Goal: Task Accomplishment & Management: Manage account settings

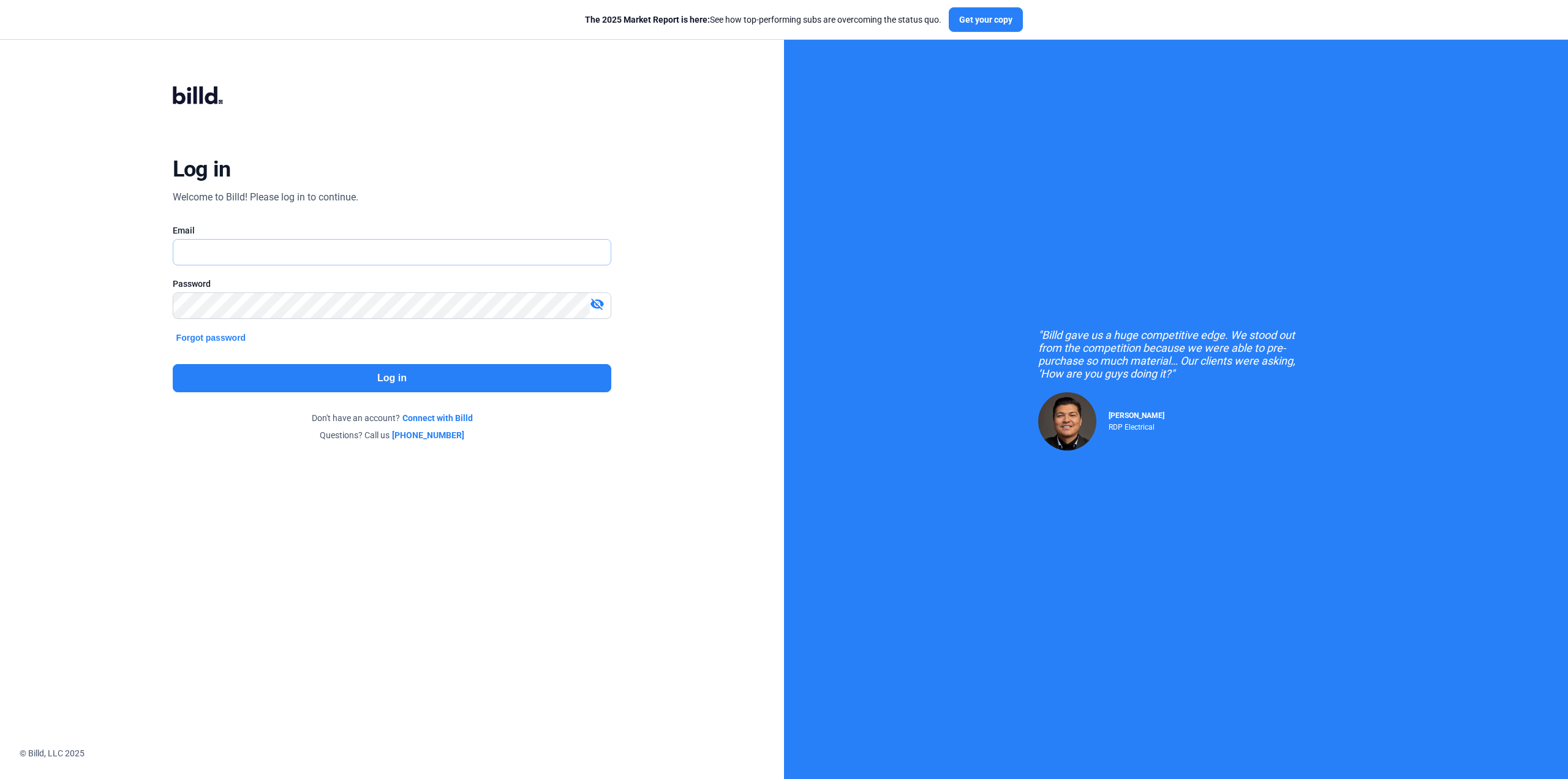
type input "[EMAIL_ADDRESS][DOMAIN_NAME]"
click at [388, 376] on button "Log in" at bounding box center [392, 378] width 439 height 28
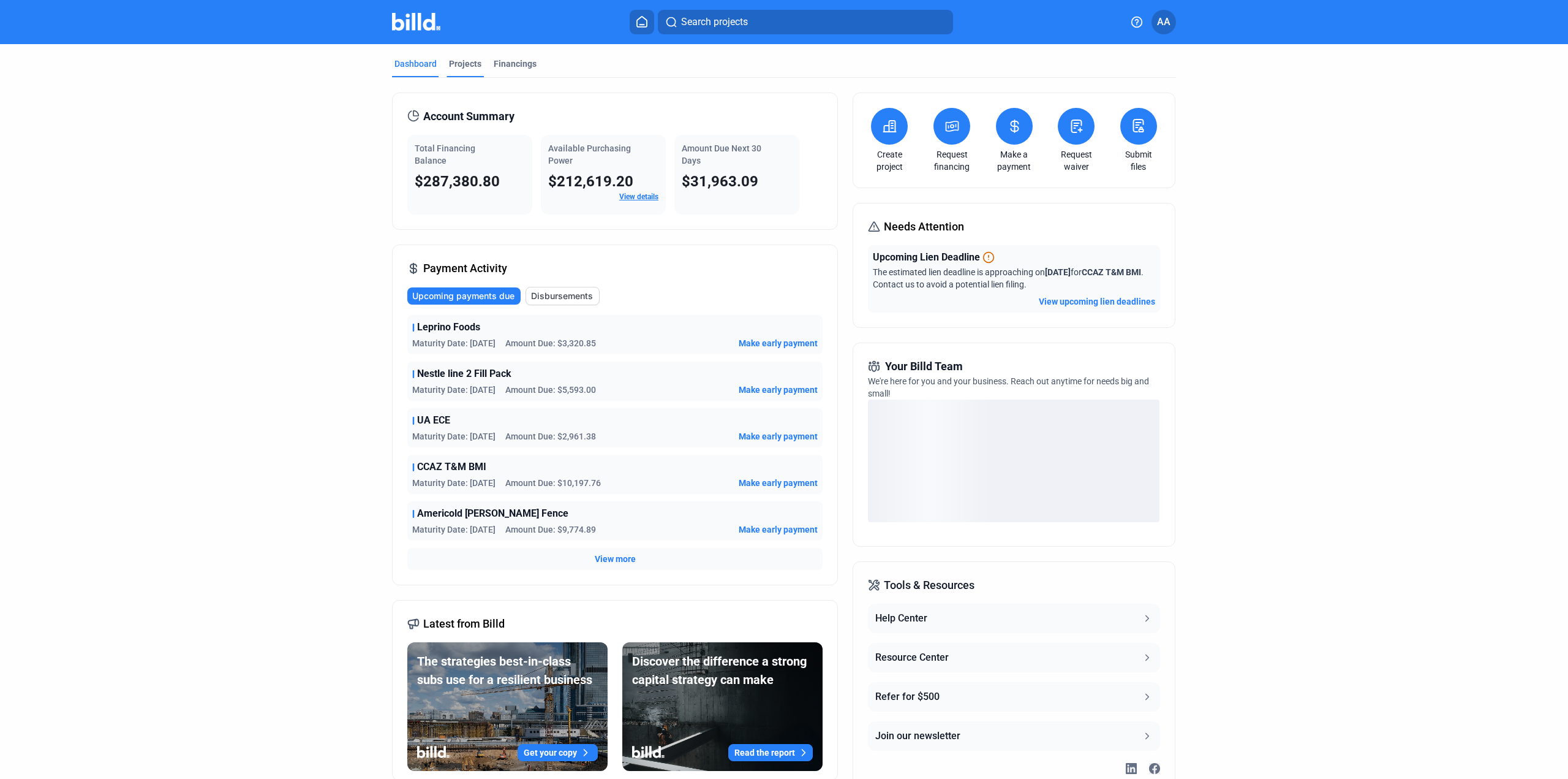
click at [449, 63] on div "Projects" at bounding box center [465, 63] width 33 height 12
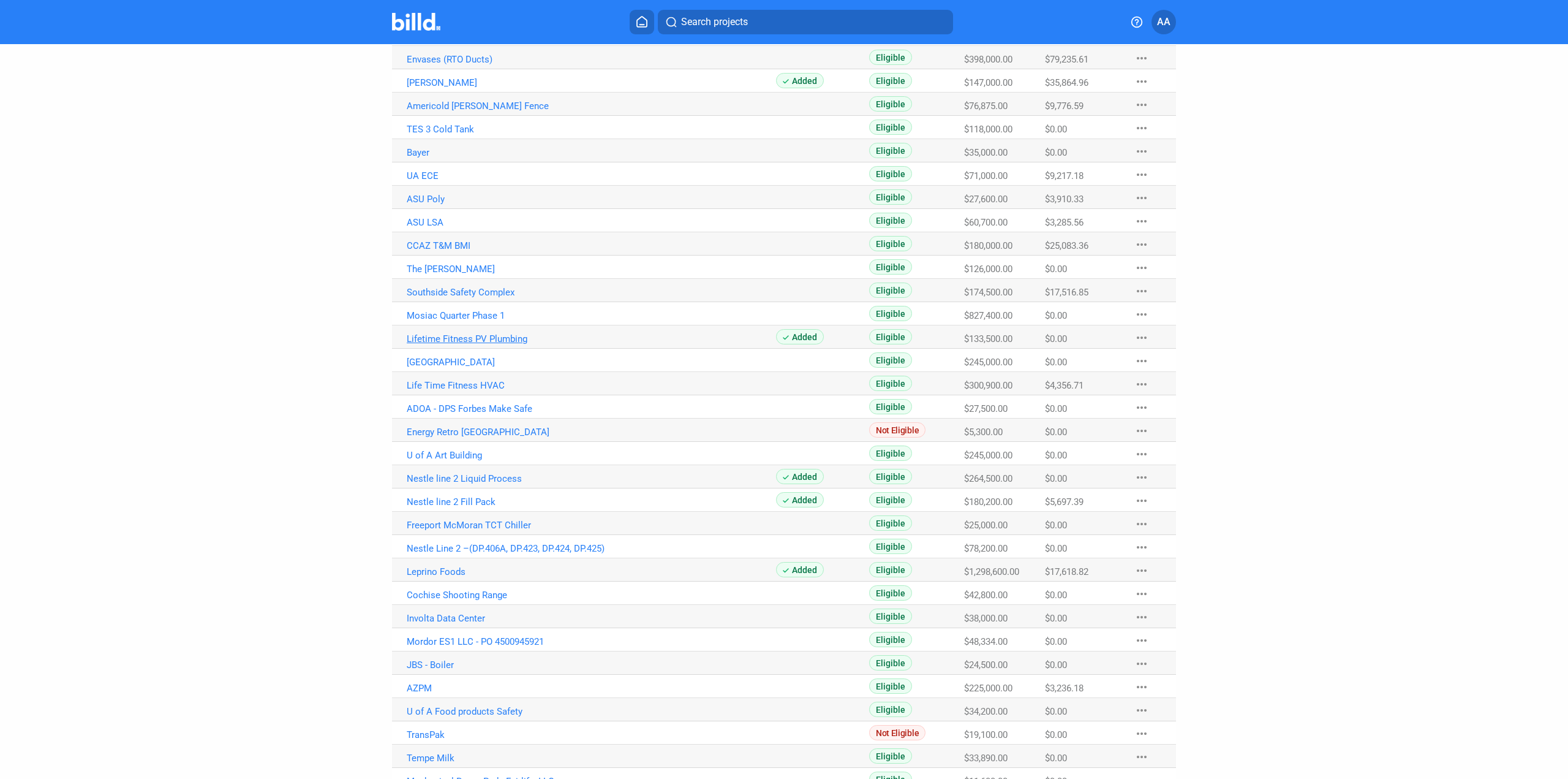
scroll to position [183, 0]
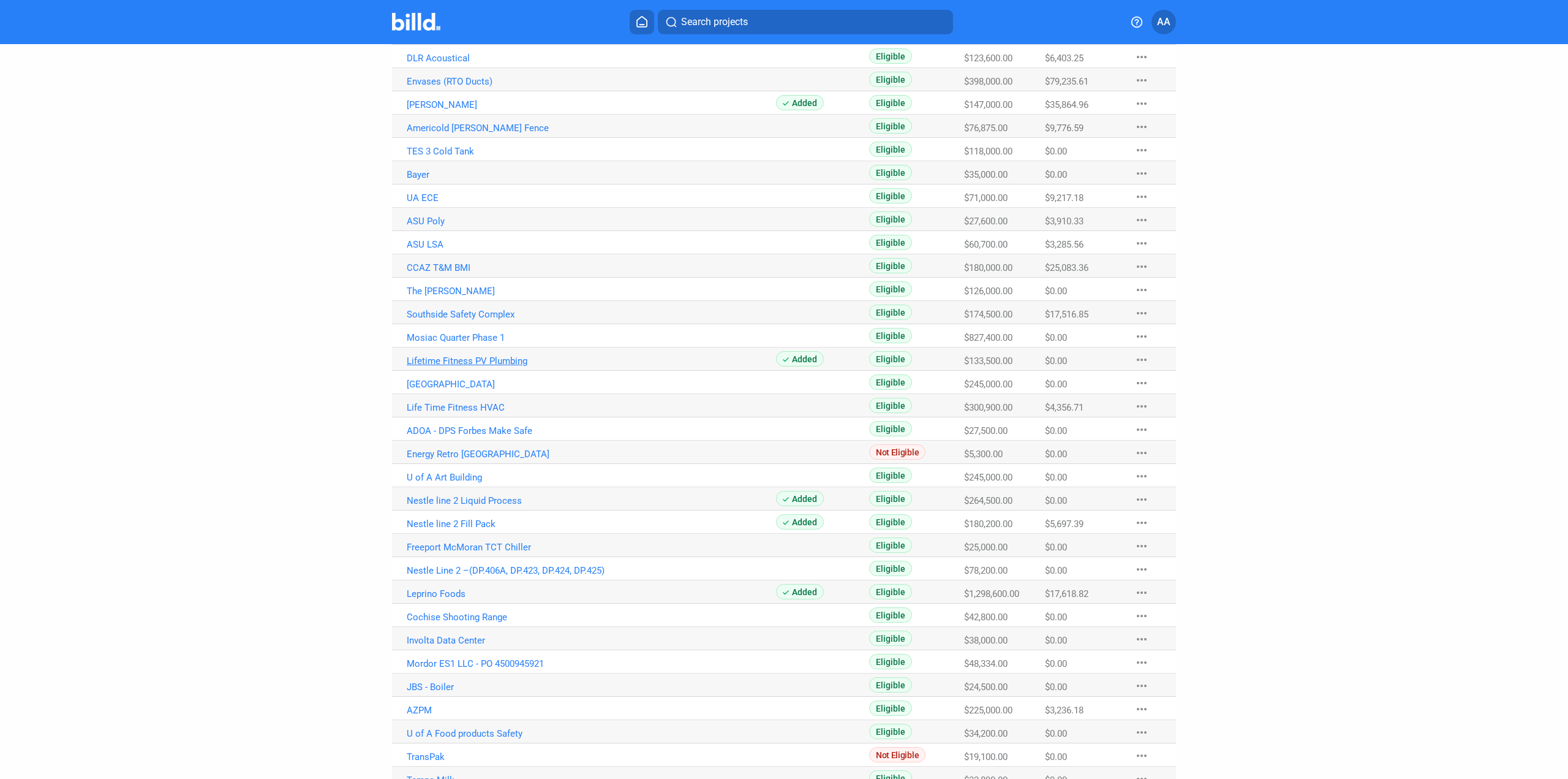
click at [514, 40] on link "Lifetime Fitness PV Plumbing" at bounding box center [591, 35] width 370 height 11
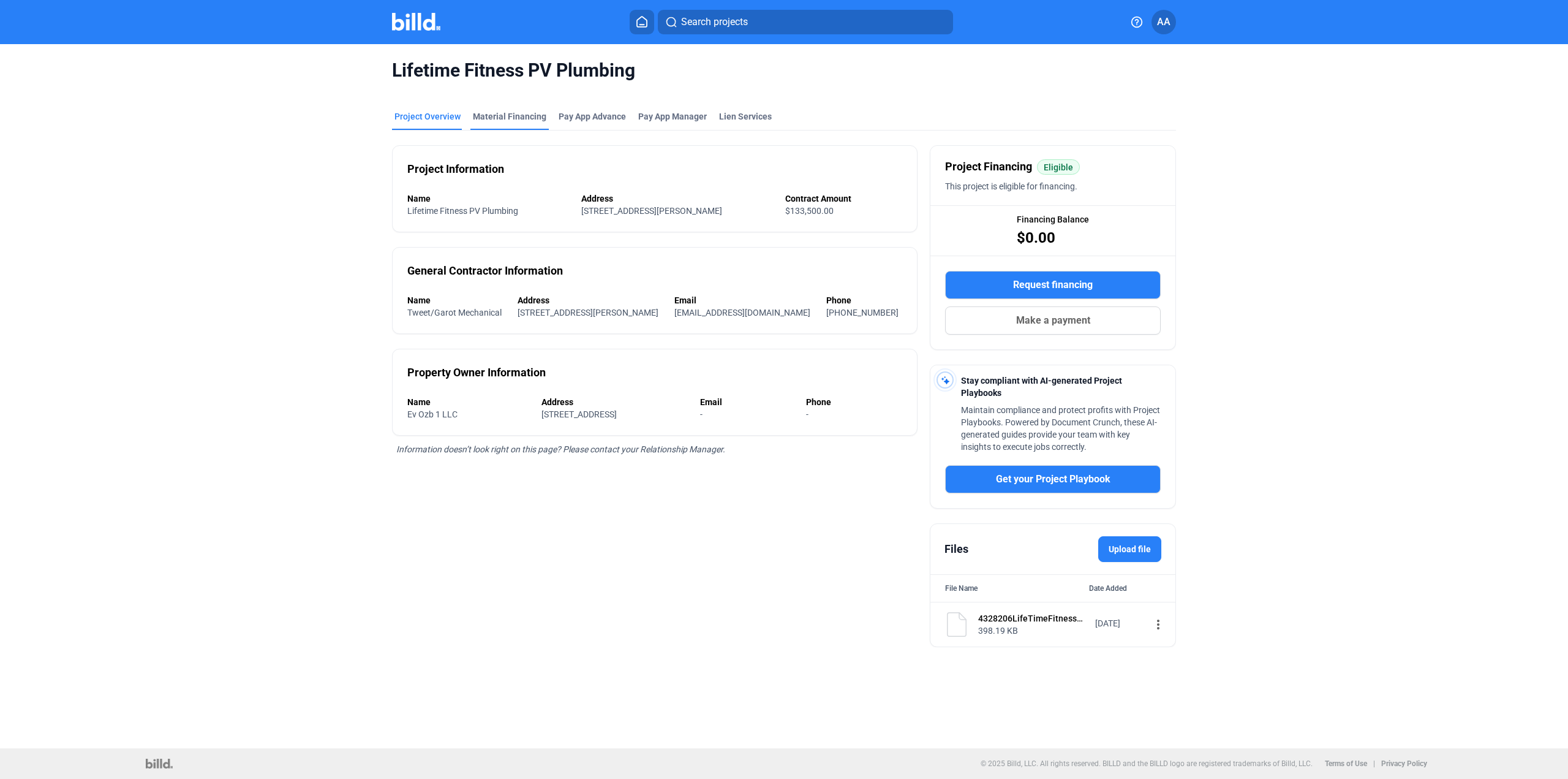
click at [507, 118] on div "Material Financing" at bounding box center [509, 117] width 74 height 12
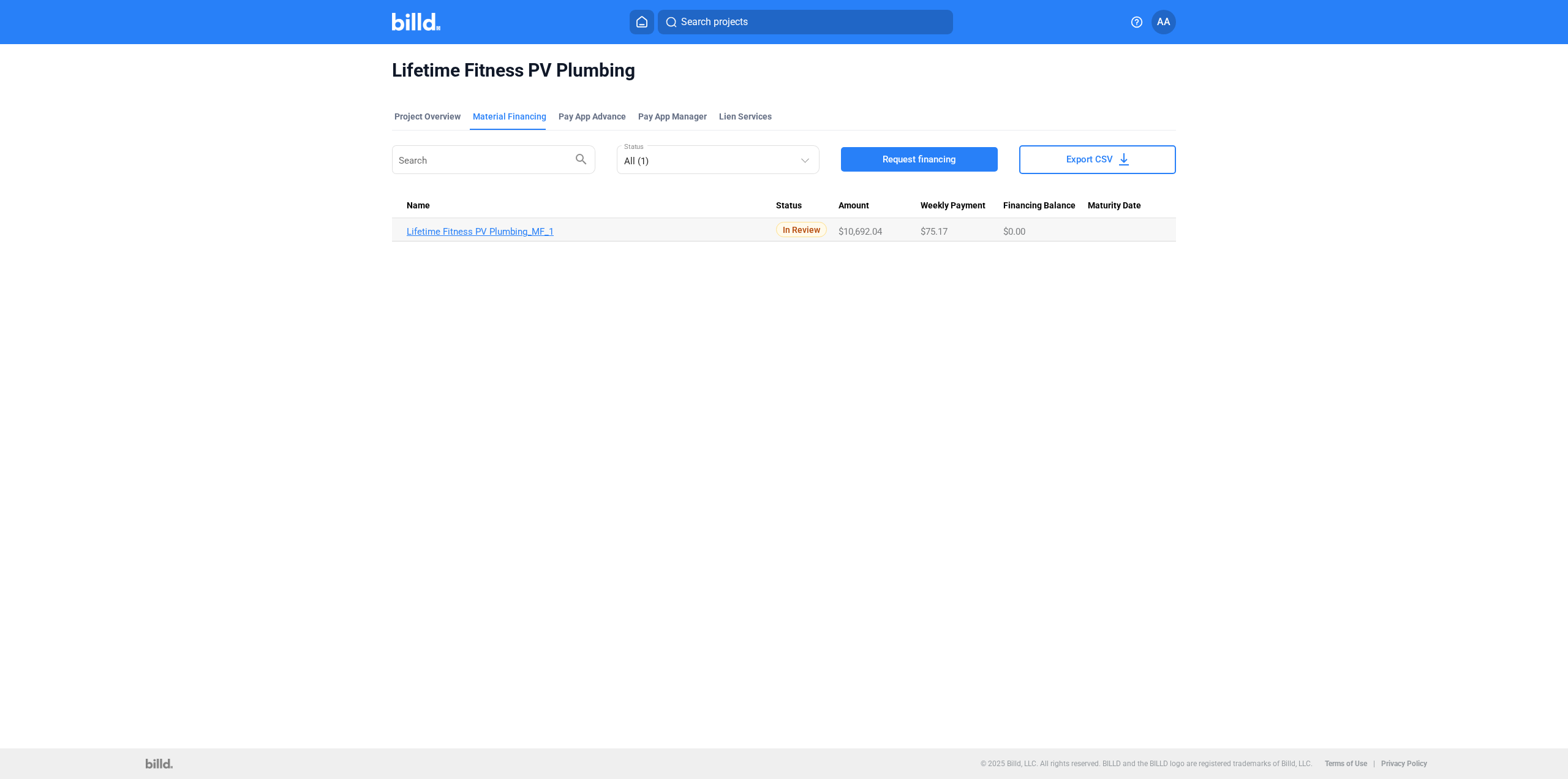
click at [492, 230] on link "Lifetime Fitness PV Plumbing_MF_1" at bounding box center [591, 231] width 370 height 11
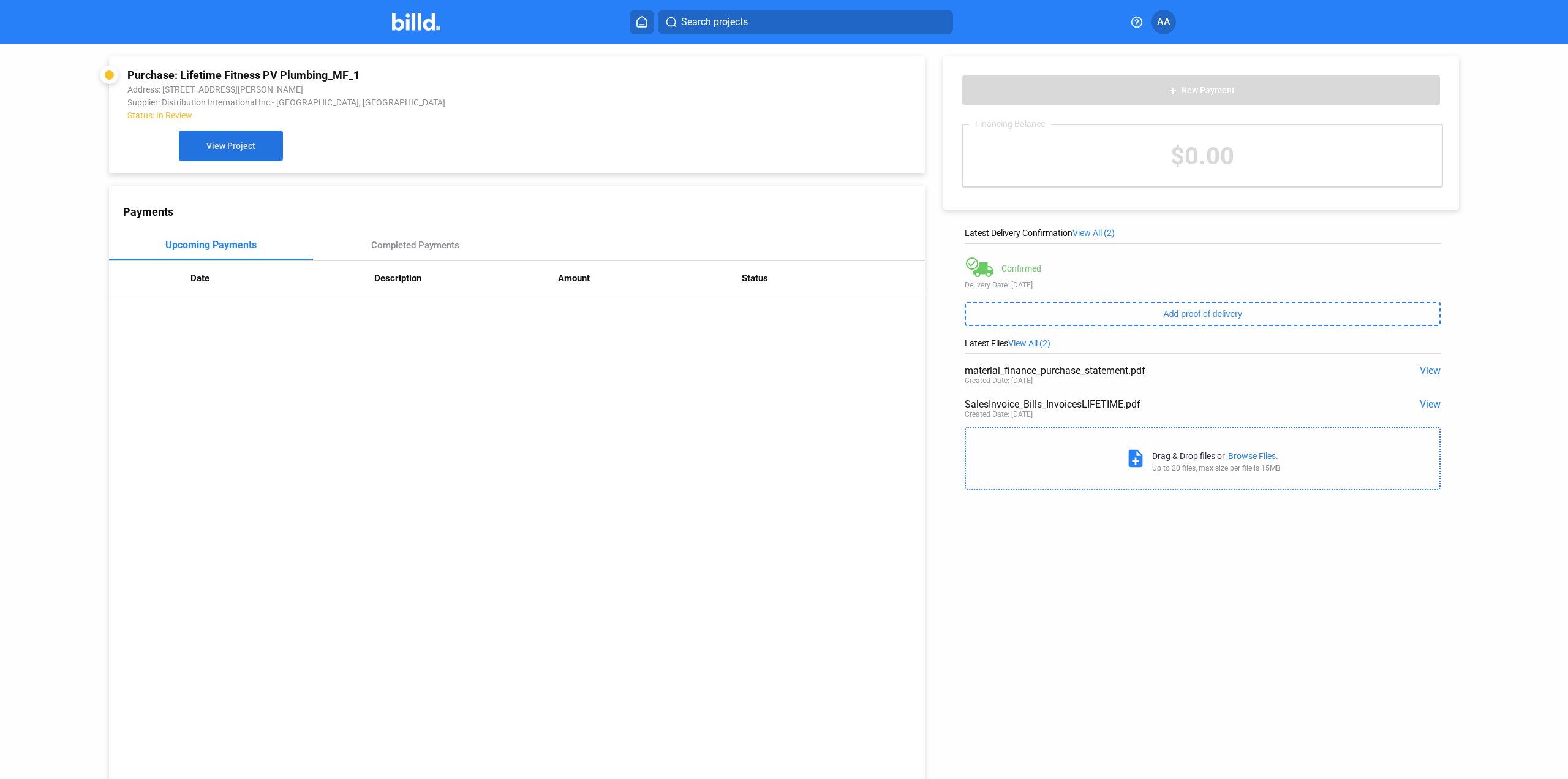
click at [240, 158] on button "View Project" at bounding box center [231, 145] width 104 height 31
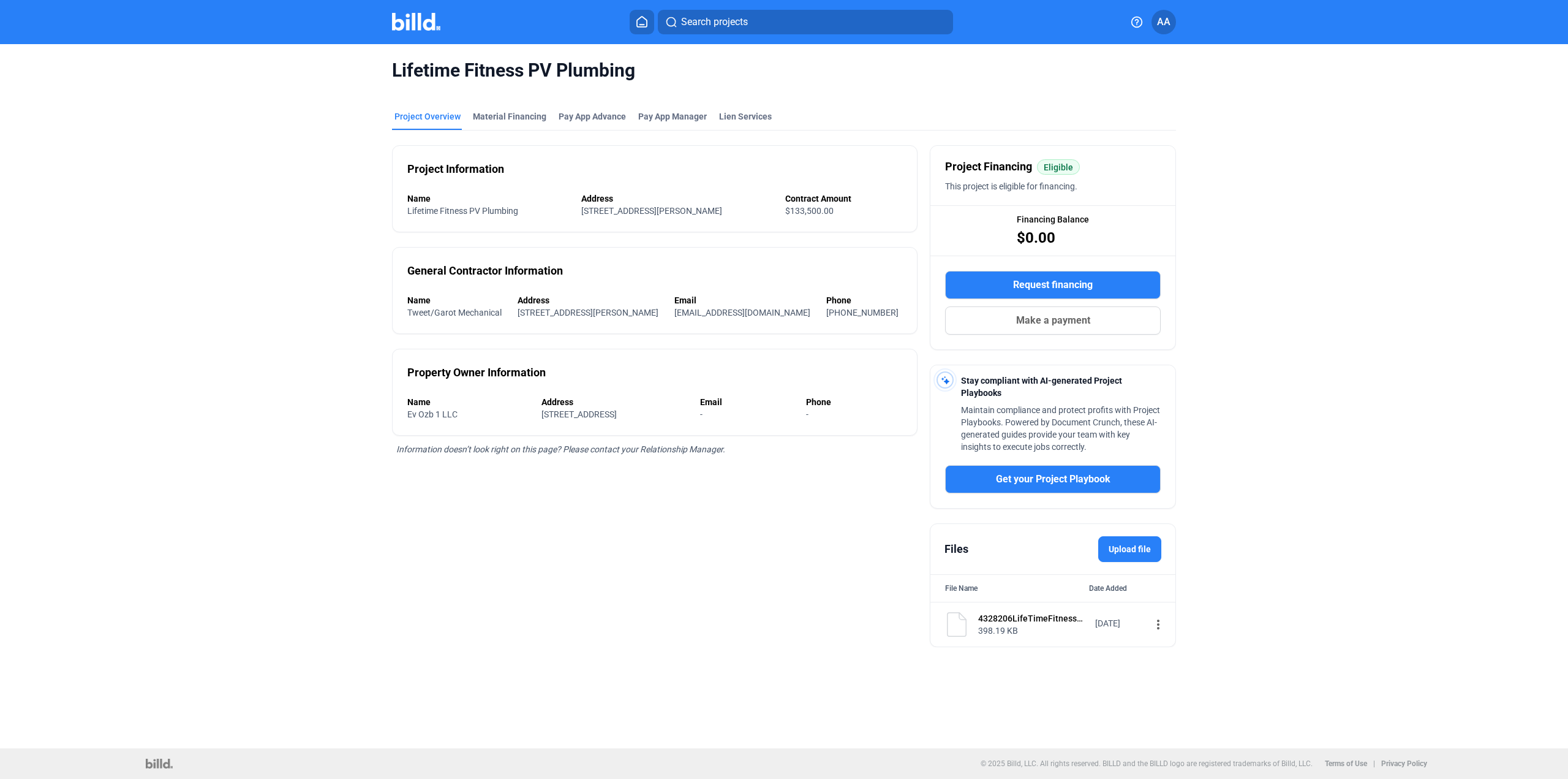
click at [711, 473] on div "Project Information Name Lifetime Fitness PV Plumbing Address [STREET_ADDRESS][…" at bounding box center [655, 388] width 526 height 516
click at [518, 121] on div "Material Financing" at bounding box center [509, 117] width 74 height 12
